Goal: Find specific page/section: Find specific page/section

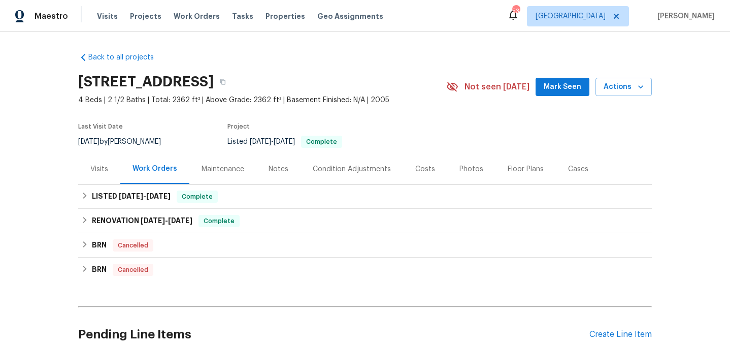
click at [106, 177] on div "Visits" at bounding box center [99, 169] width 42 height 30
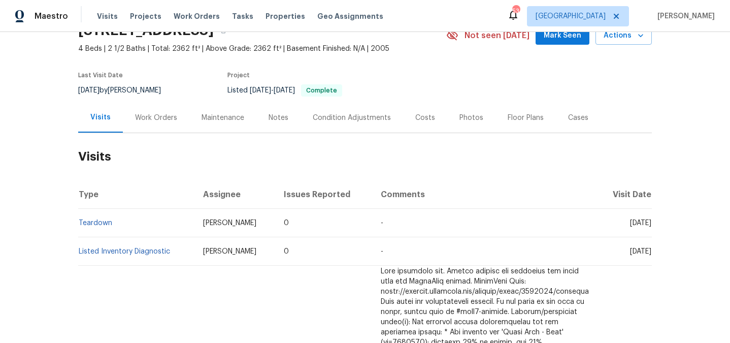
scroll to position [57, 0]
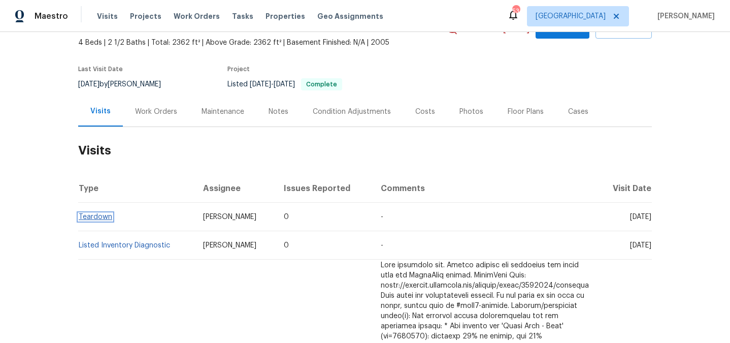
click at [98, 215] on link "Teardown" at bounding box center [96, 216] width 34 height 7
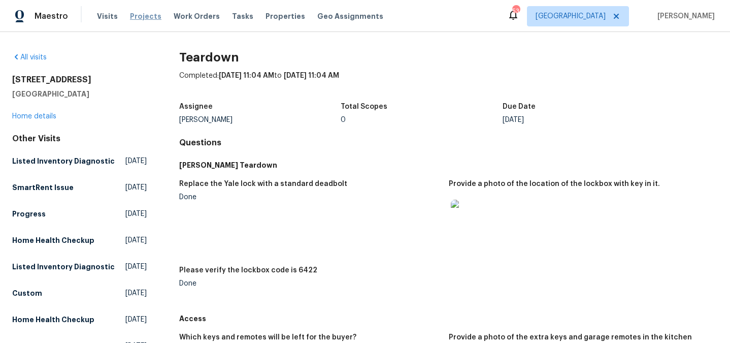
click at [138, 18] on span "Projects" at bounding box center [145, 16] width 31 height 10
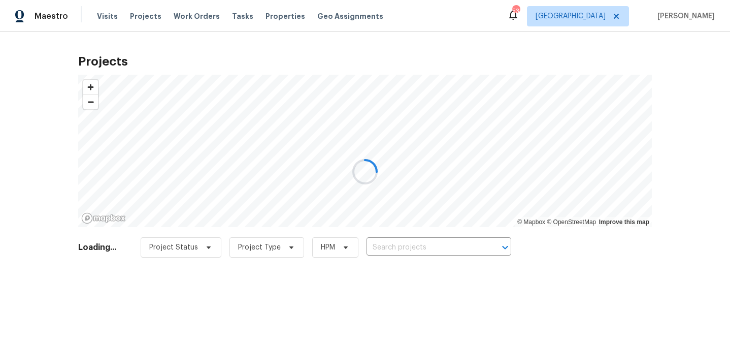
click at [396, 257] on div at bounding box center [365, 171] width 730 height 343
click at [397, 249] on div at bounding box center [365, 171] width 730 height 343
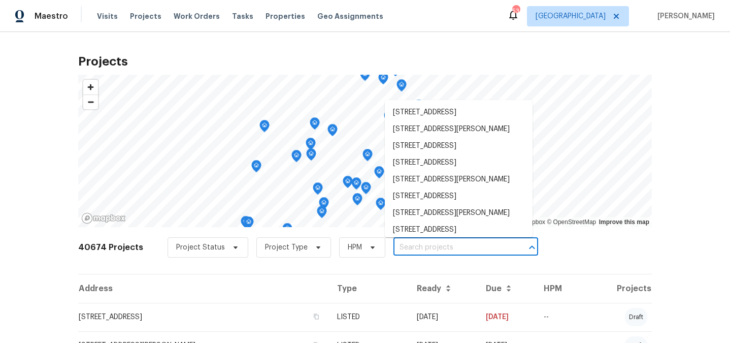
click at [397, 249] on input "text" at bounding box center [451, 248] width 116 height 16
paste input "[STREET_ADDRESS]"
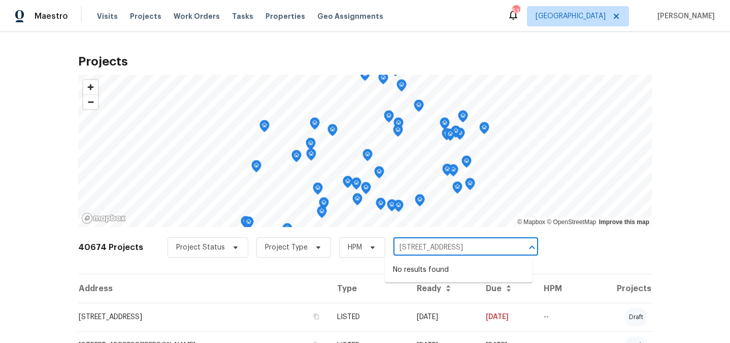
drag, startPoint x: 437, startPoint y: 246, endPoint x: 516, endPoint y: 249, distance: 79.8
click at [516, 249] on div "224 W Jordan St Alvin, TX 77511 ​" at bounding box center [465, 248] width 145 height 16
type input "224 W Jor"
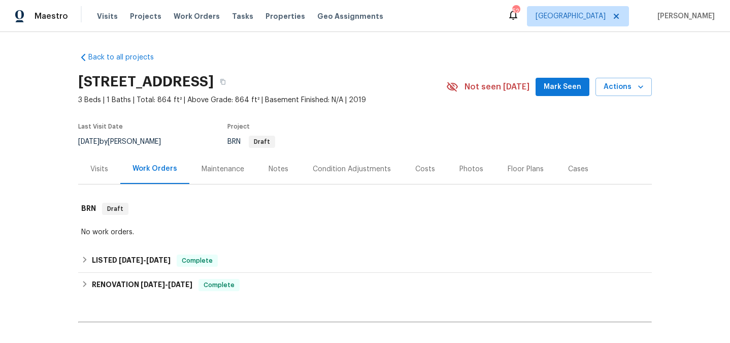
click at [93, 171] on div "Visits" at bounding box center [99, 169] width 18 height 10
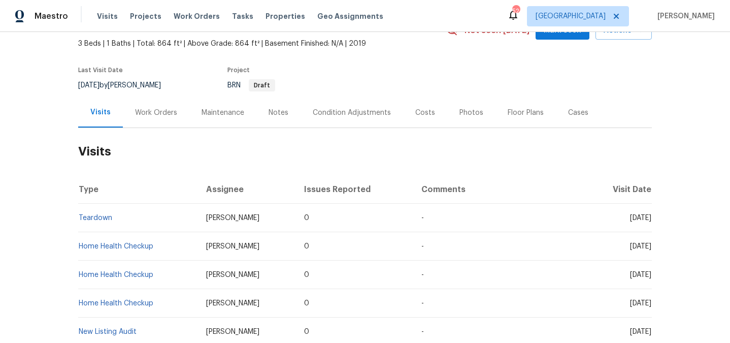
scroll to position [68, 0]
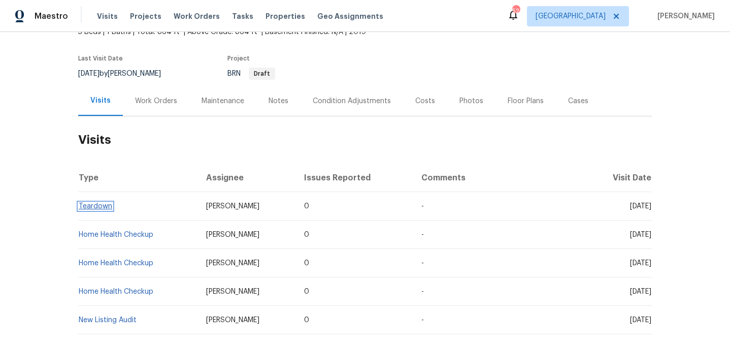
click at [105, 206] on link "Teardown" at bounding box center [96, 206] width 34 height 7
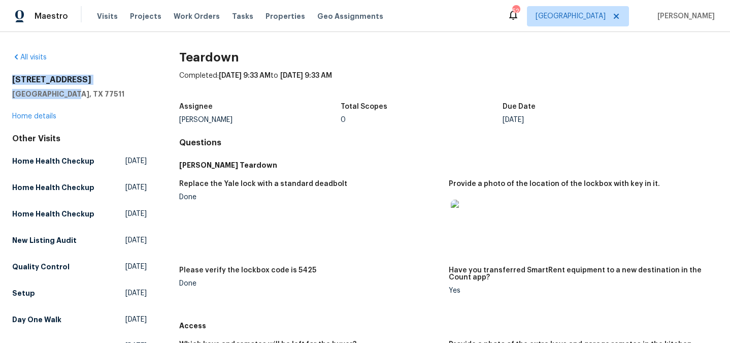
copy div "[STREET_ADDRESS]"
drag, startPoint x: 70, startPoint y: 96, endPoint x: 14, endPoint y: 81, distance: 57.8
click at [14, 81] on div "[STREET_ADDRESS]" at bounding box center [79, 87] width 135 height 24
